Goal: Task Accomplishment & Management: Complete application form

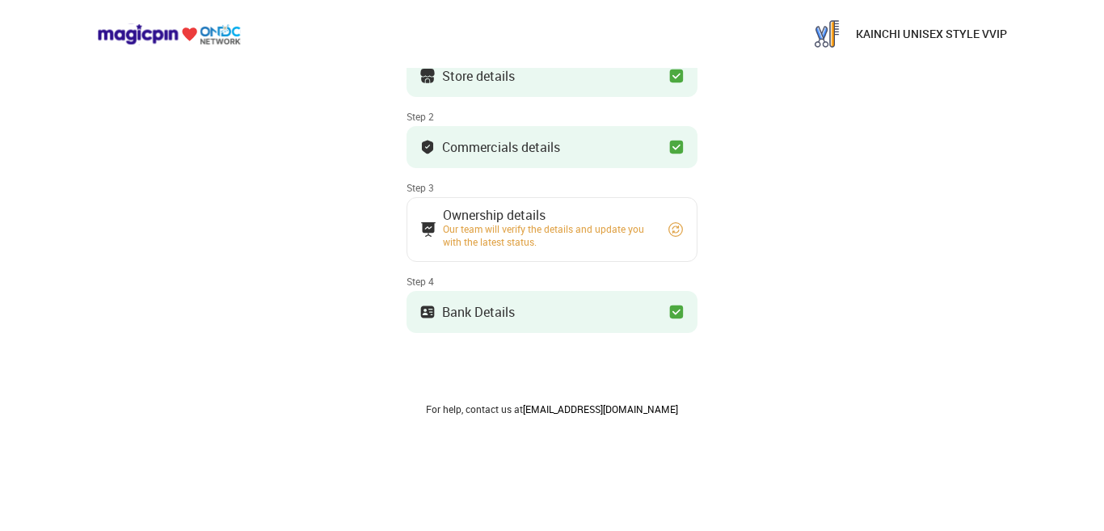
scroll to position [146, 0]
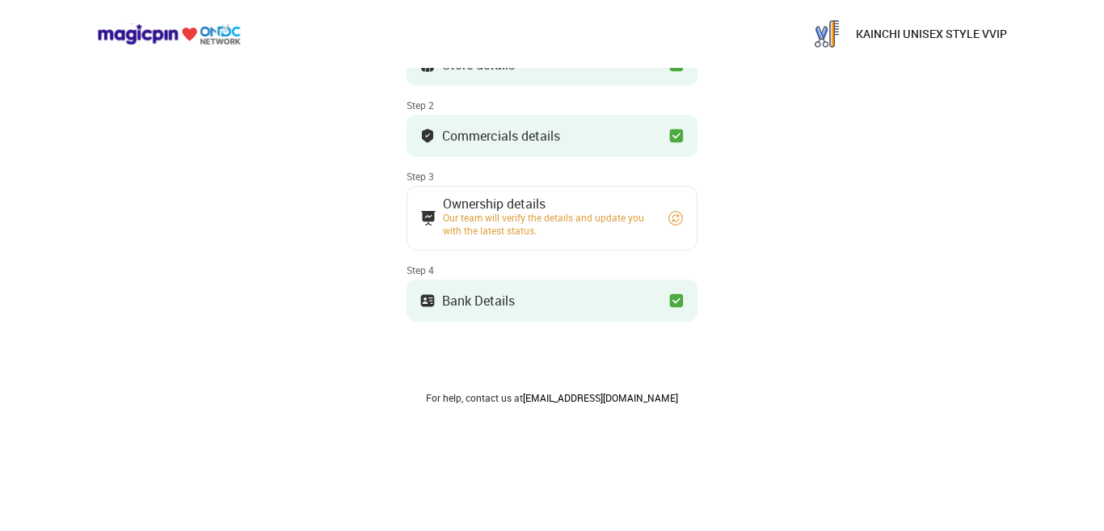
click at [568, 211] on div "Our team will verify the details and update you with the latest status." at bounding box center [548, 224] width 210 height 26
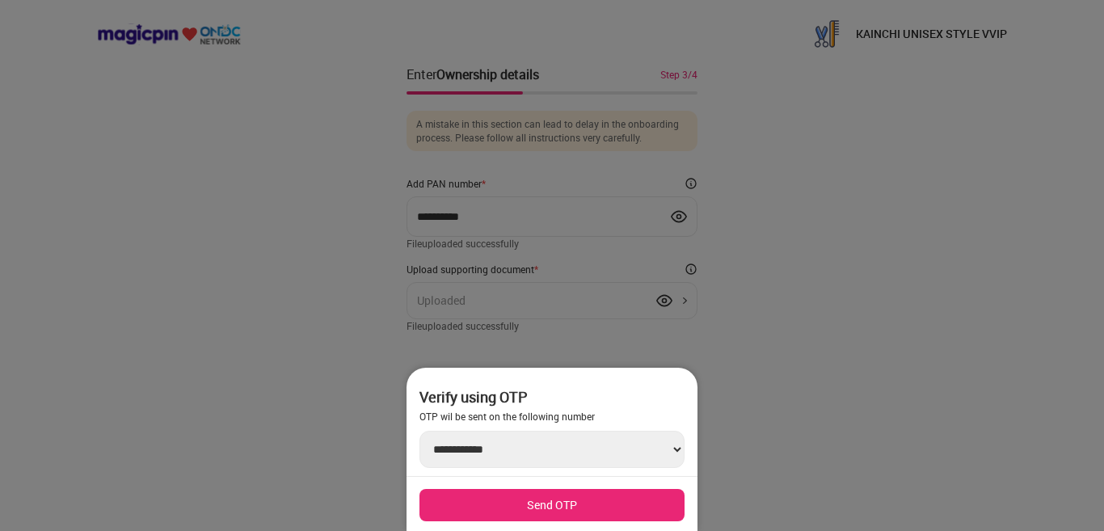
scroll to position [0, 0]
drag, startPoint x: 712, startPoint y: 294, endPoint x: 755, endPoint y: 312, distance: 46.4
click at [713, 294] on div at bounding box center [552, 265] width 1104 height 531
click at [800, 288] on div at bounding box center [552, 265] width 1104 height 531
click at [551, 211] on div at bounding box center [552, 265] width 1104 height 531
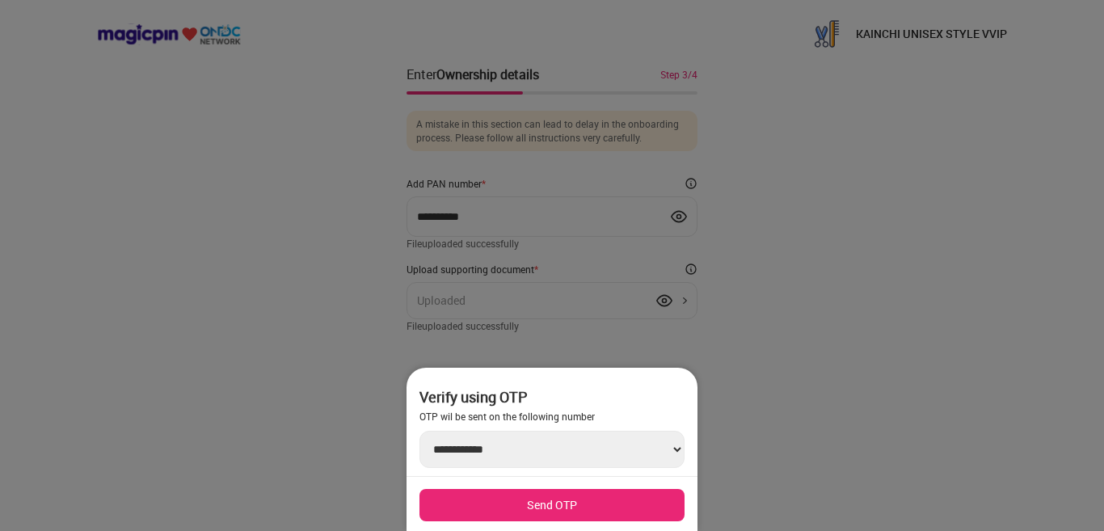
click at [679, 444] on select "**********" at bounding box center [552, 449] width 265 height 37
click at [798, 420] on div at bounding box center [552, 265] width 1104 height 531
click at [463, 322] on div at bounding box center [552, 265] width 1104 height 531
click at [351, 298] on div at bounding box center [552, 265] width 1104 height 531
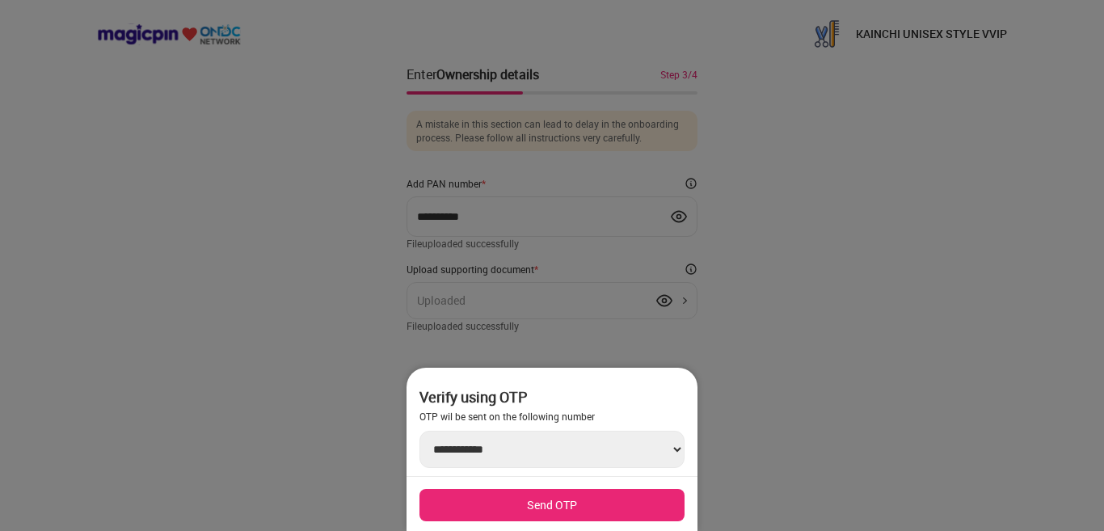
click at [350, 301] on div at bounding box center [552, 265] width 1104 height 531
drag, startPoint x: 350, startPoint y: 301, endPoint x: 353, endPoint y: 309, distance: 8.7
click at [350, 302] on div at bounding box center [552, 265] width 1104 height 531
click at [484, 459] on select "**********" at bounding box center [552, 449] width 265 height 37
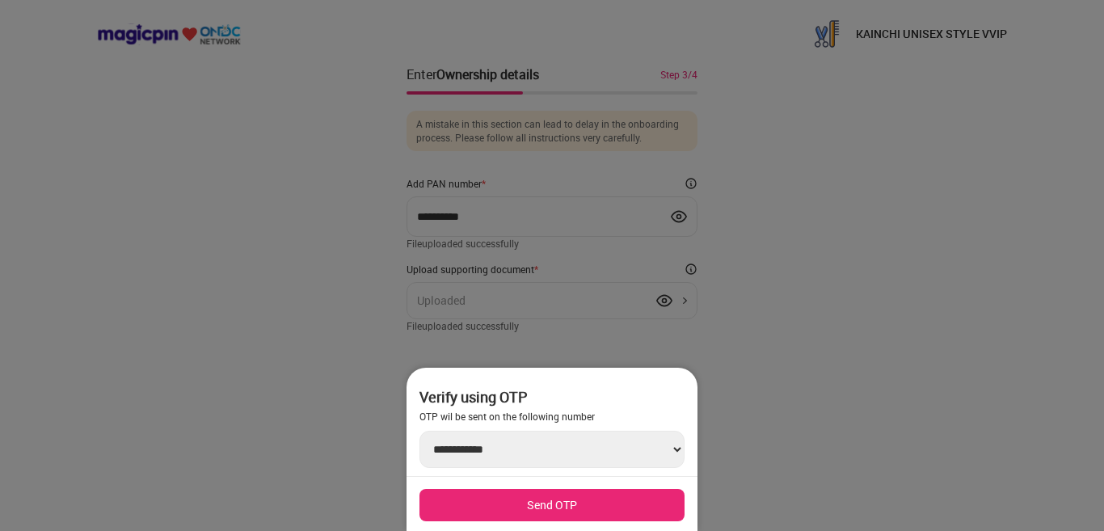
click at [522, 495] on button "Send OTP" at bounding box center [552, 505] width 265 height 32
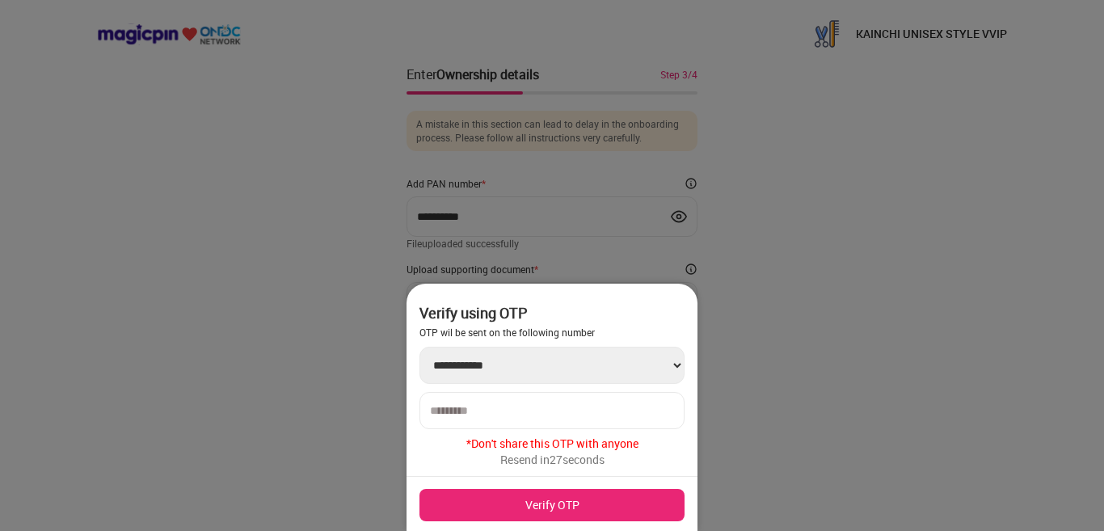
click at [678, 361] on select "**********" at bounding box center [552, 365] width 265 height 37
drag, startPoint x: 604, startPoint y: 496, endPoint x: 610, endPoint y: 506, distance: 11.2
click at [604, 496] on button "Verify OTP" at bounding box center [552, 505] width 265 height 32
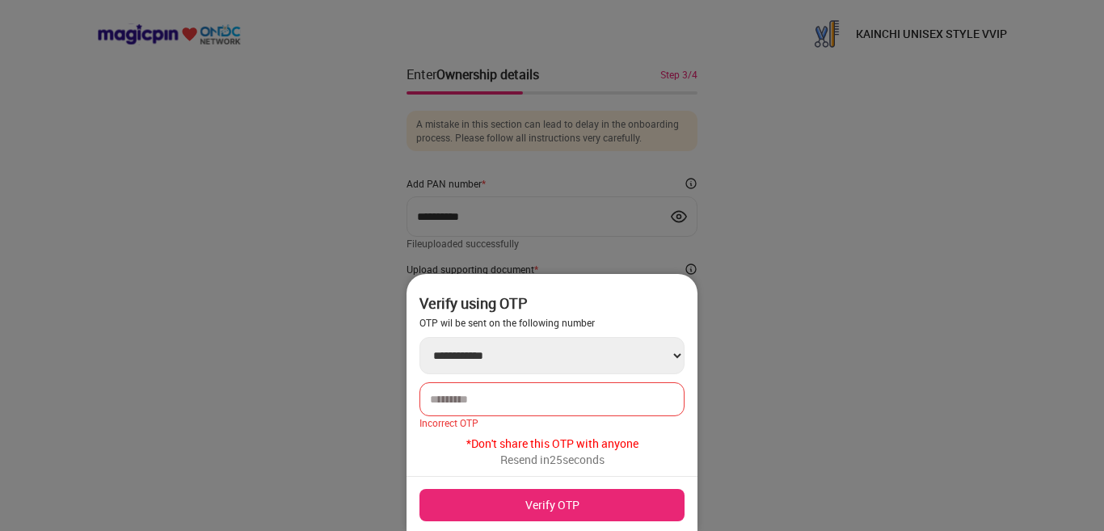
click at [451, 397] on input "number" at bounding box center [552, 399] width 244 height 13
drag, startPoint x: 556, startPoint y: 499, endPoint x: 557, endPoint y: 530, distance: 30.7
click at [555, 499] on button "Verify OTP" at bounding box center [552, 505] width 265 height 32
drag, startPoint x: 498, startPoint y: 394, endPoint x: 153, endPoint y: 403, distance: 345.4
click at [407, 49] on div "**********" at bounding box center [552, 49] width 291 height 0
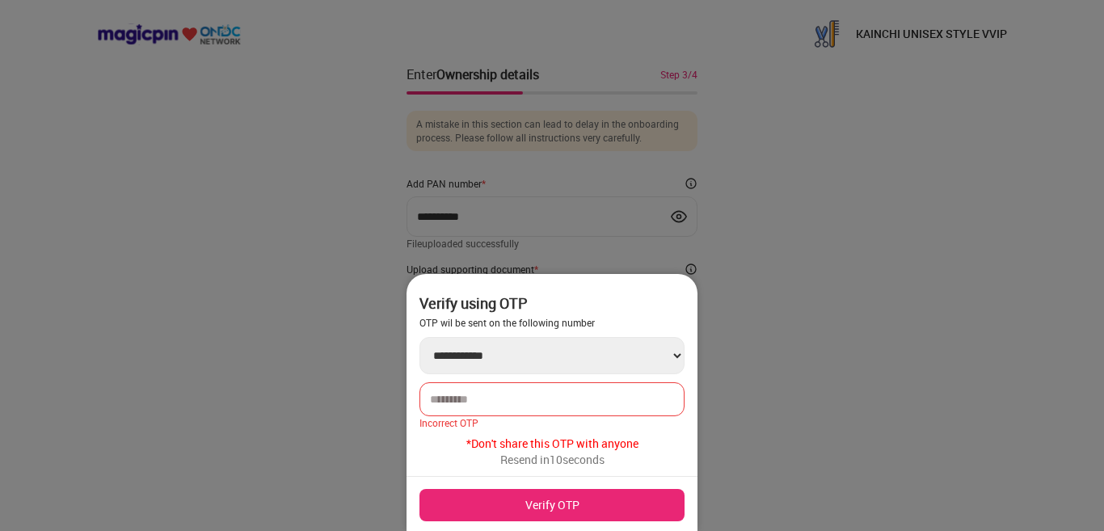
type input "******"
click at [558, 504] on button "Verify OTP" at bounding box center [552, 505] width 265 height 32
